Goal: Task Accomplishment & Management: Manage account settings

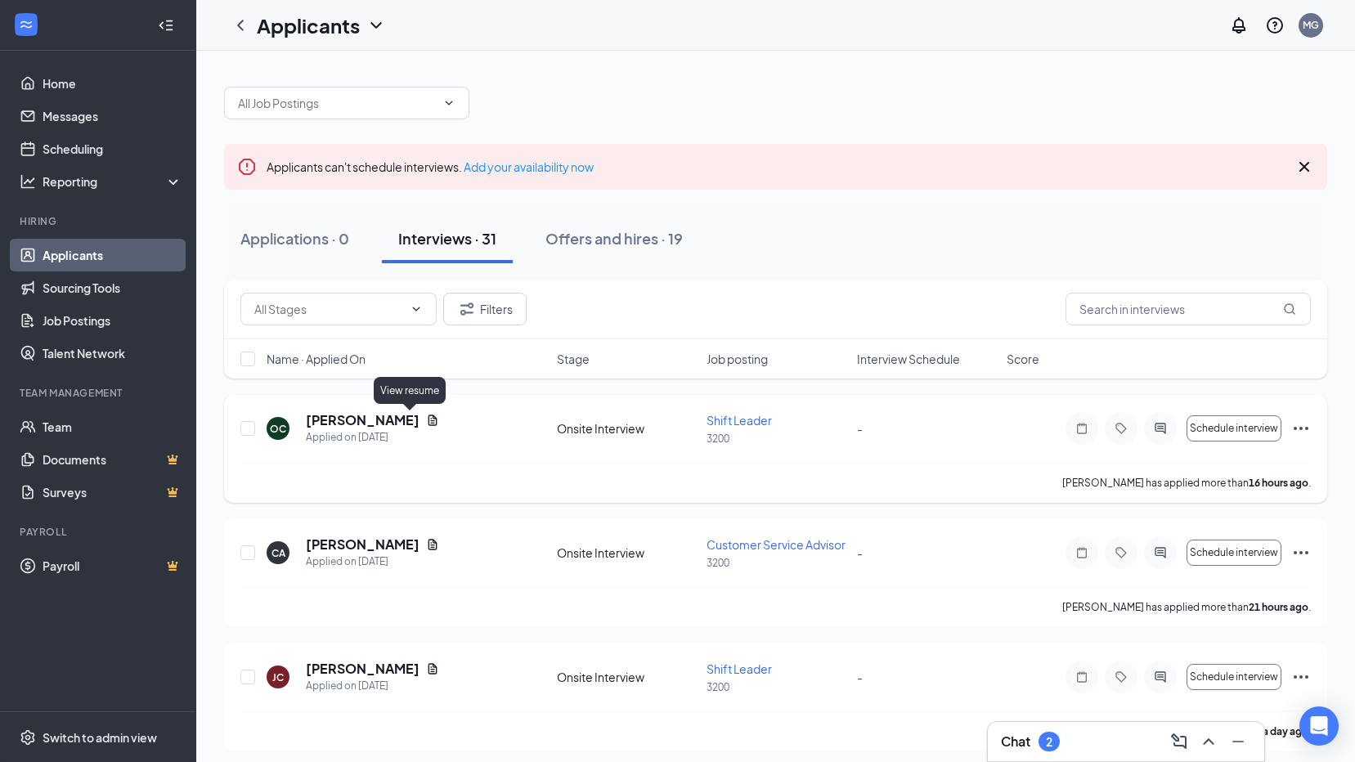
click at [426, 420] on icon "Document" at bounding box center [432, 420] width 13 height 13
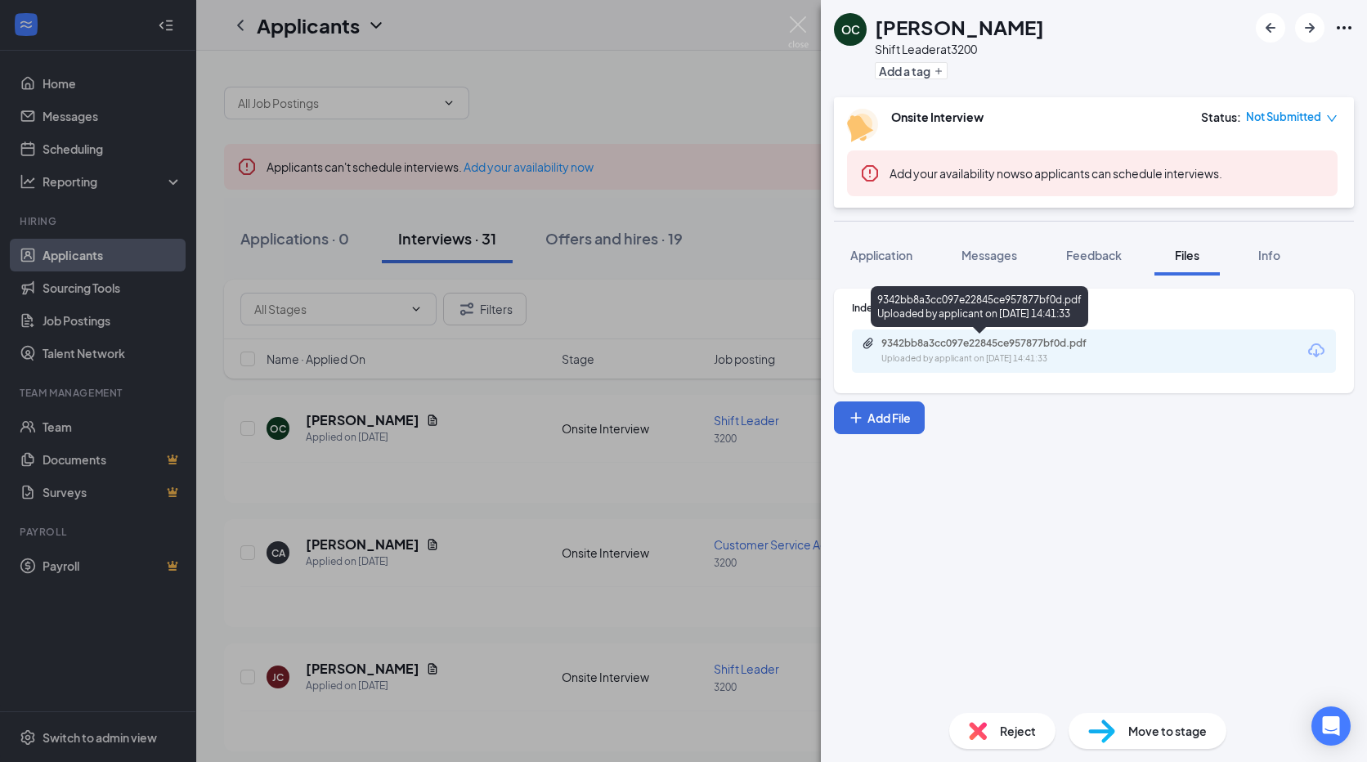
click at [1015, 347] on div "9342bb8a3cc097e22845ce957877bf0d.pdf" at bounding box center [995, 343] width 229 height 13
click at [728, 94] on div "OC [PERSON_NAME] Shift Leader at 3200 Add a tag Onsite Interview Status : Not S…" at bounding box center [683, 381] width 1367 height 762
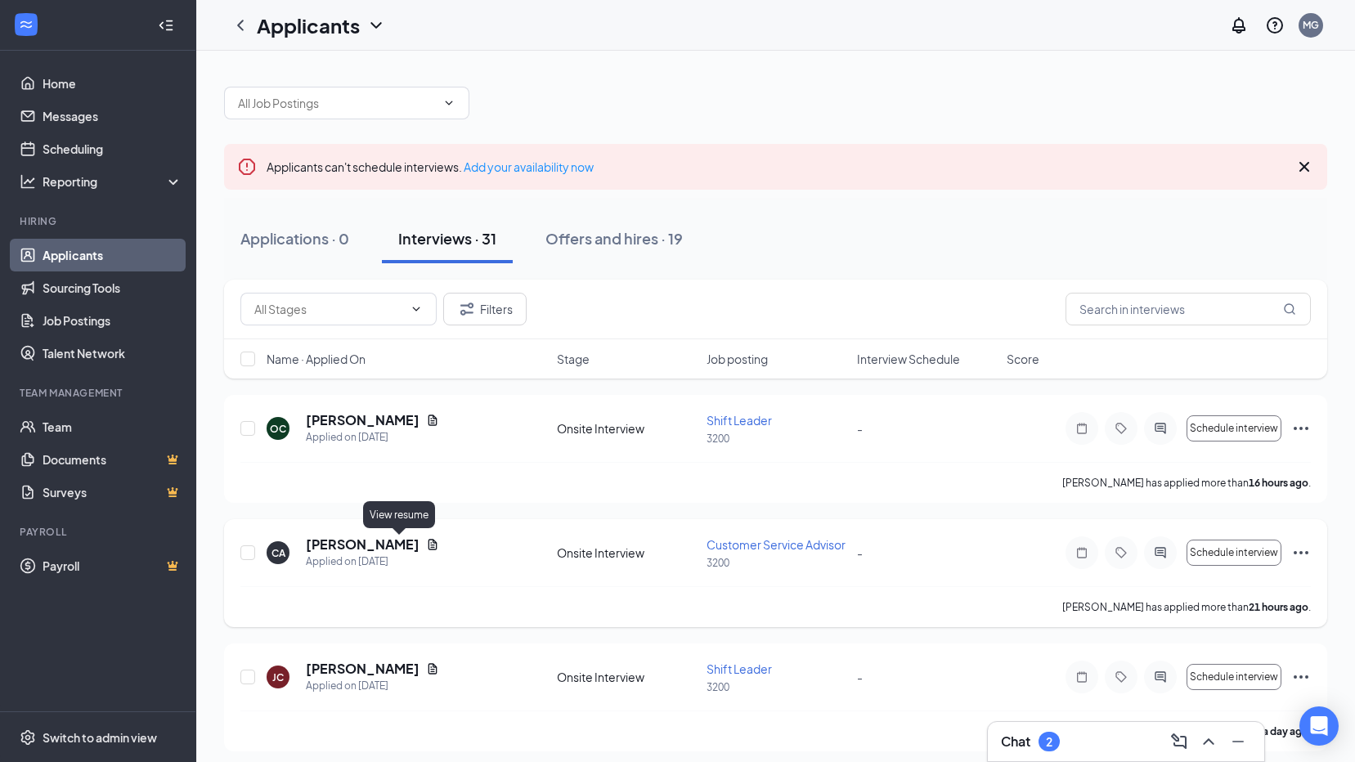
click at [426, 549] on icon "Document" at bounding box center [432, 544] width 13 height 13
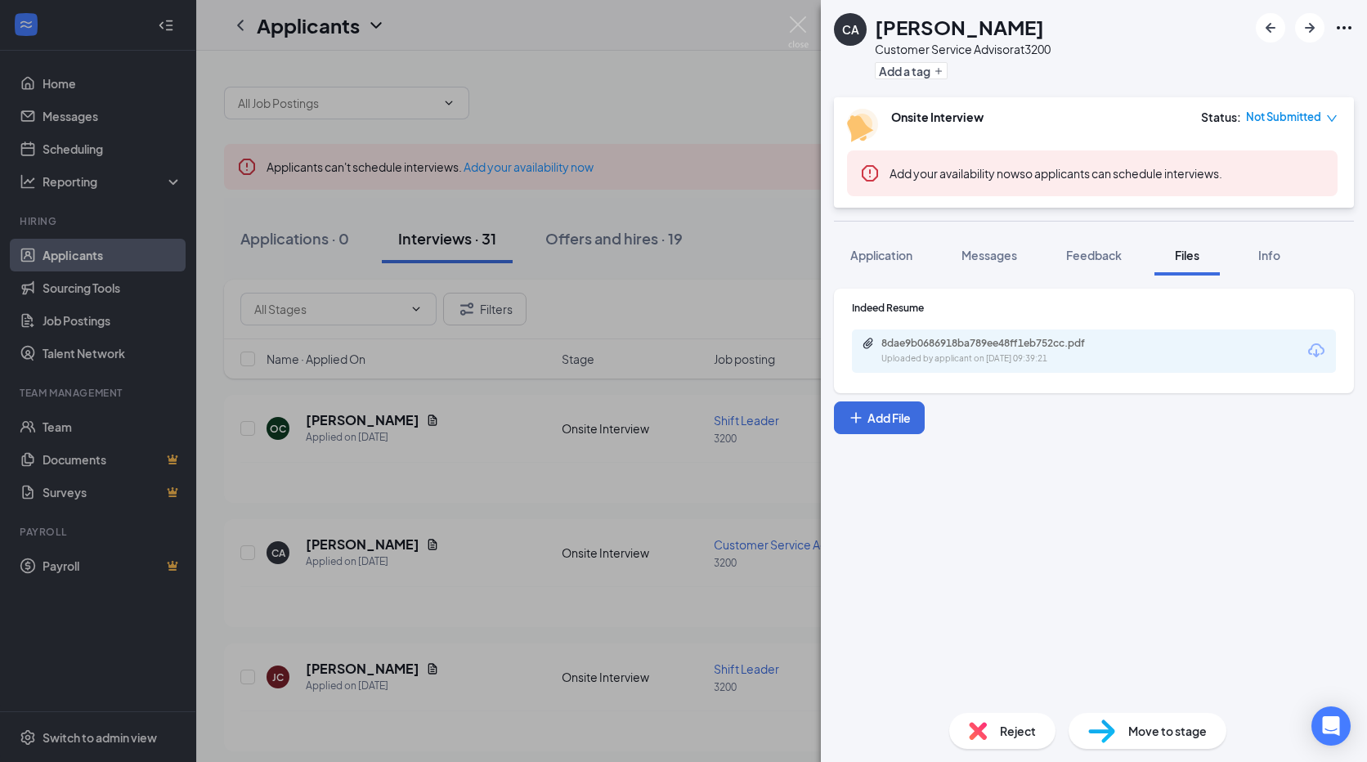
click at [987, 348] on div "8dae9b0686918ba789ee48ff1eb752cc.pdf" at bounding box center [995, 343] width 229 height 13
click at [686, 101] on div "CA [PERSON_NAME] Customer Service Advisor at 3200 Add a tag Onsite Interview St…" at bounding box center [683, 381] width 1367 height 762
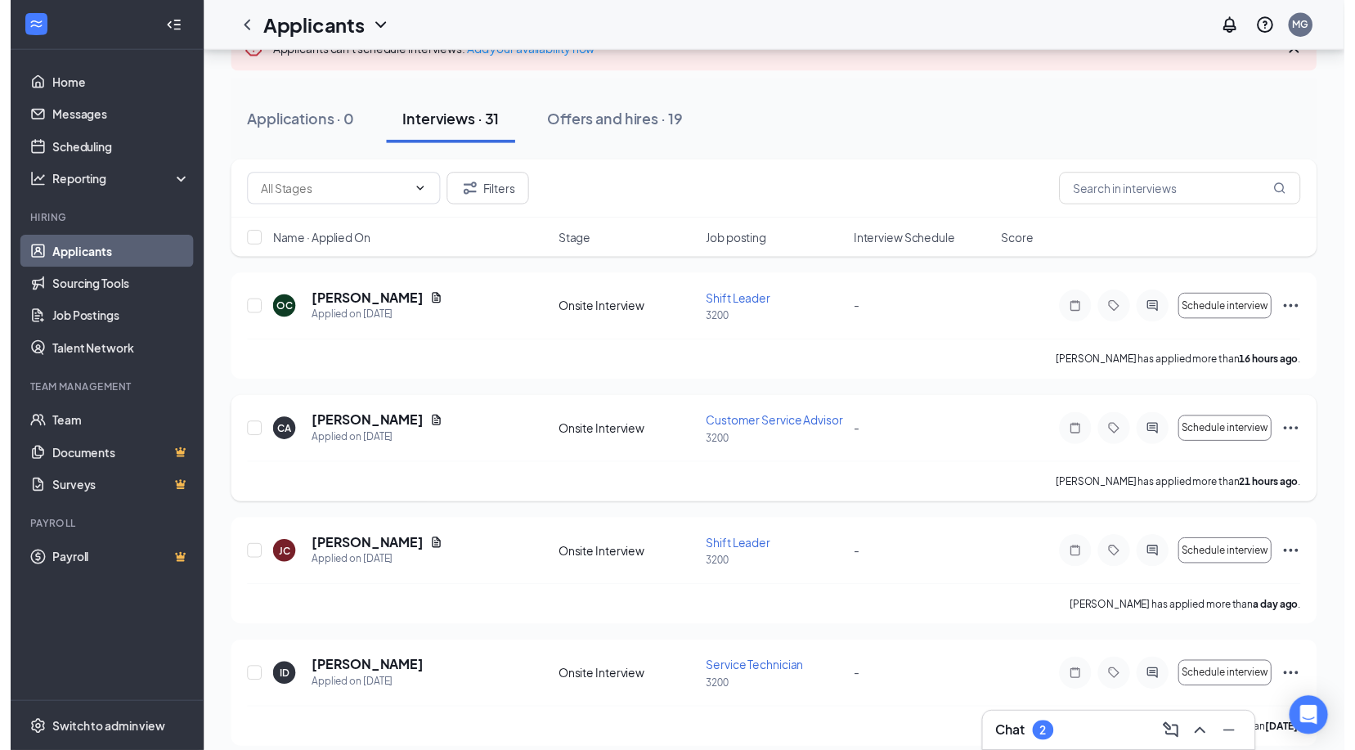
scroll to position [164, 0]
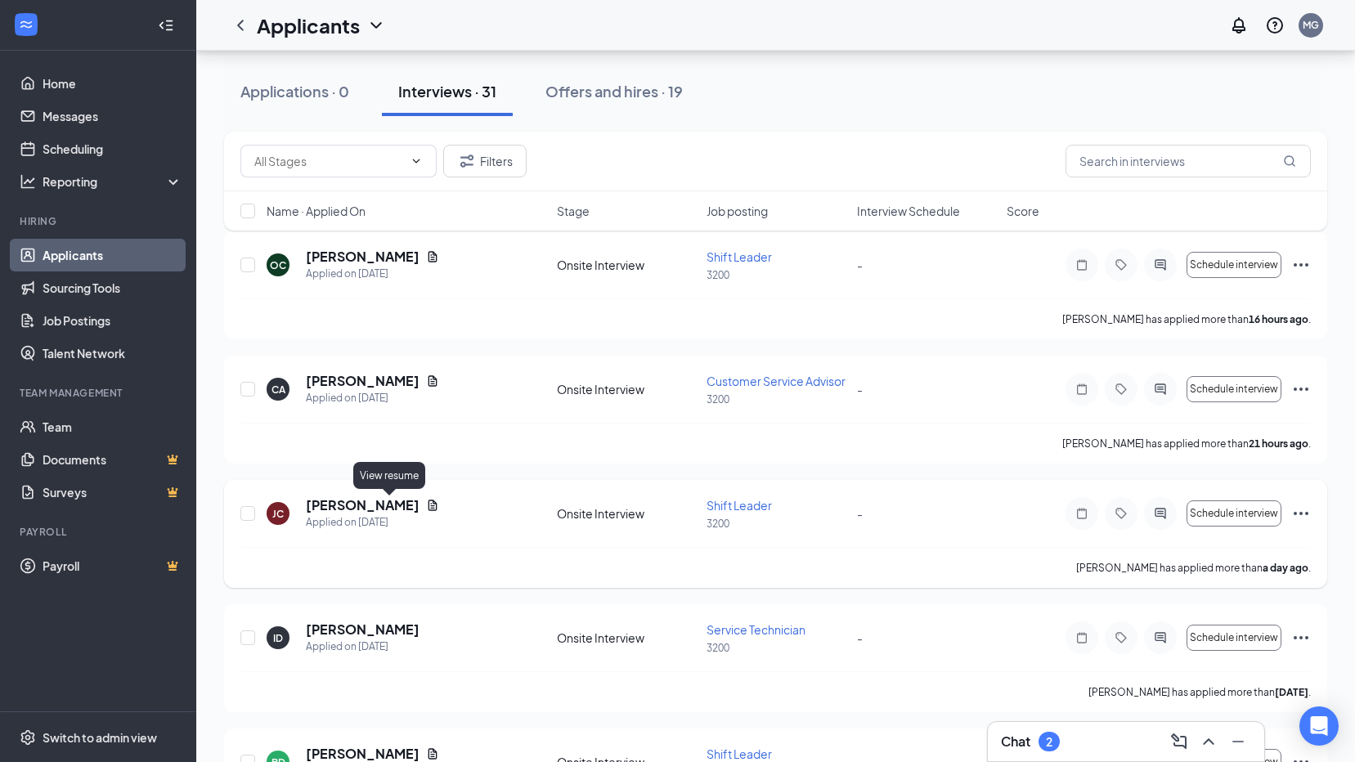
click at [426, 504] on icon "Document" at bounding box center [432, 505] width 13 height 13
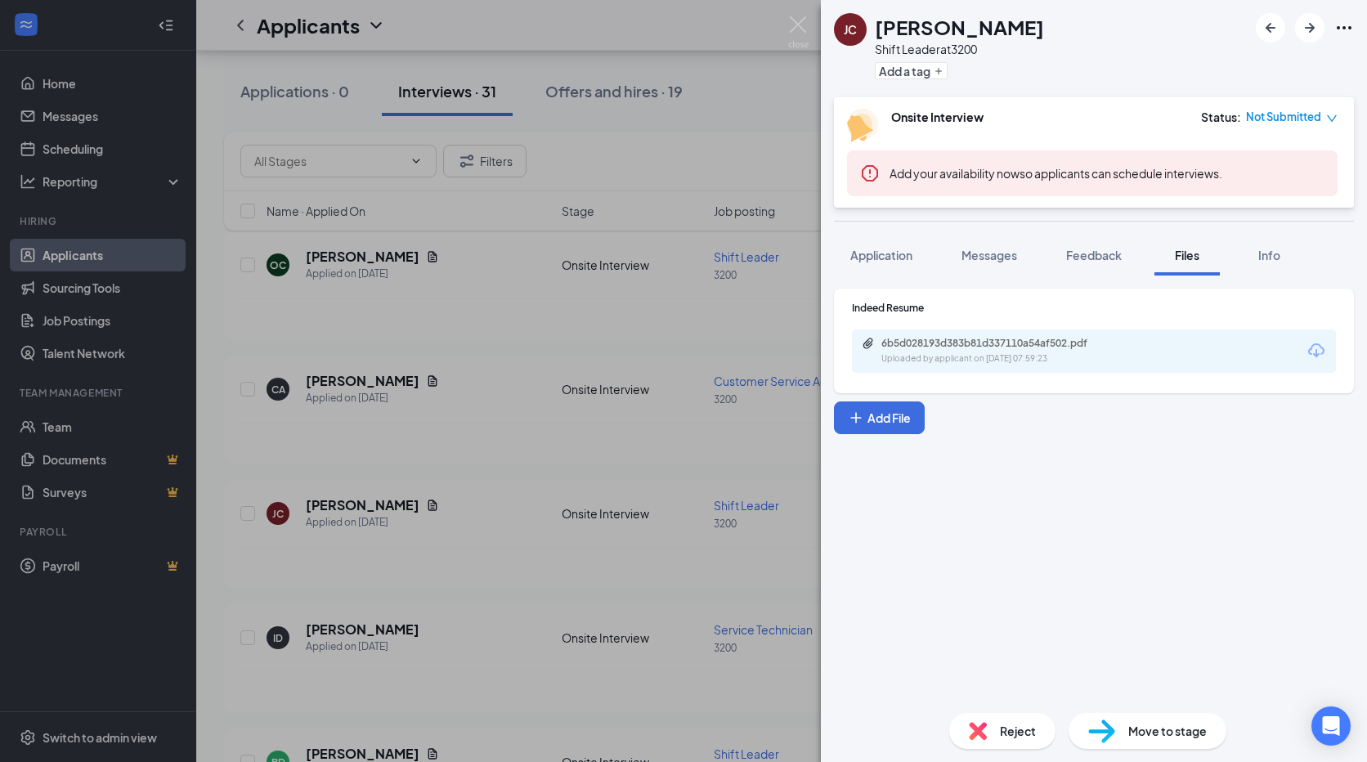
click at [1006, 376] on div "Indeed Resume 6b5d028193d383b81d337110a54af502.pdf Uploaded by applicant on [DA…" at bounding box center [1094, 341] width 520 height 105
click at [1006, 346] on div "6b5d028193d383b81d337110a54af502.pdf" at bounding box center [995, 343] width 229 height 13
click at [630, 146] on div "[PERSON_NAME] Shift Leader at 3200 Add a tag Onsite Interview Status : Not Subm…" at bounding box center [683, 381] width 1367 height 762
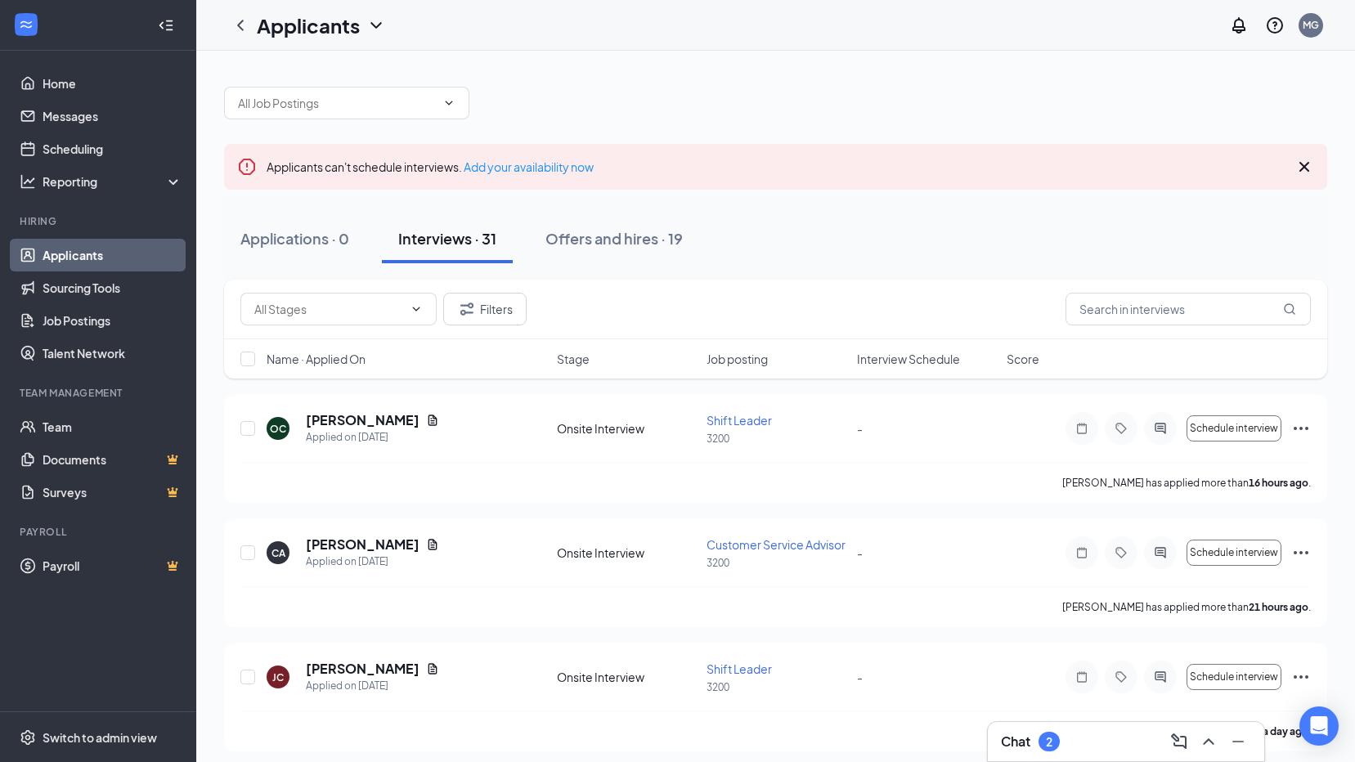
click at [829, 86] on div at bounding box center [775, 94] width 1103 height 49
